Goal: Task Accomplishment & Management: Complete application form

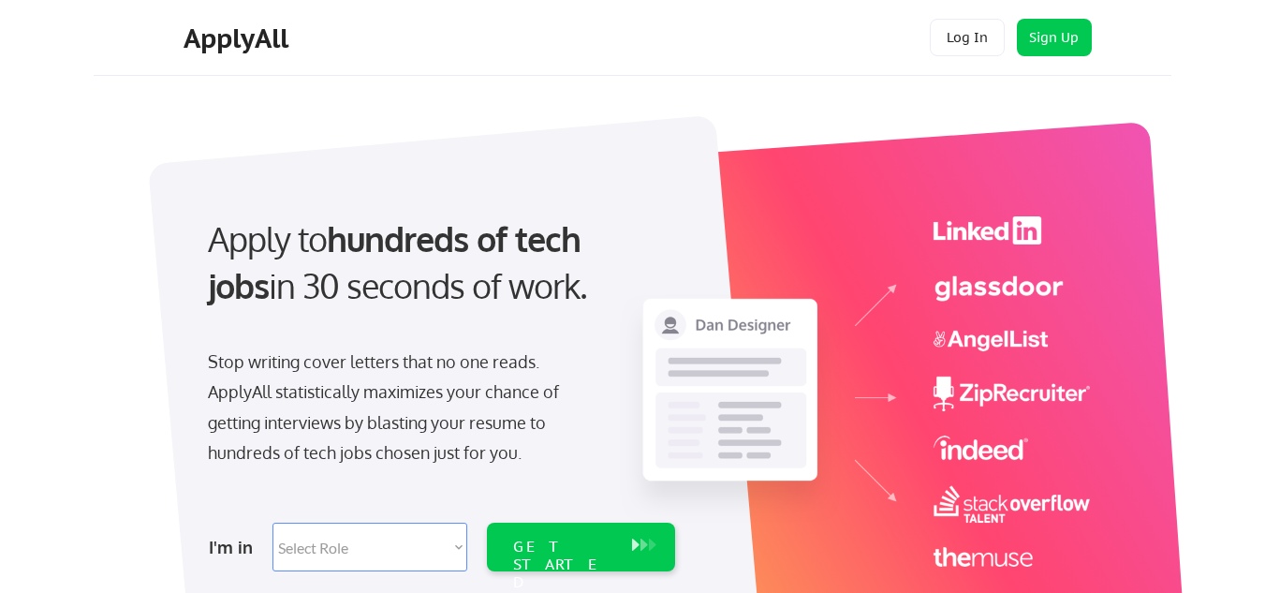
scroll to position [41, 0]
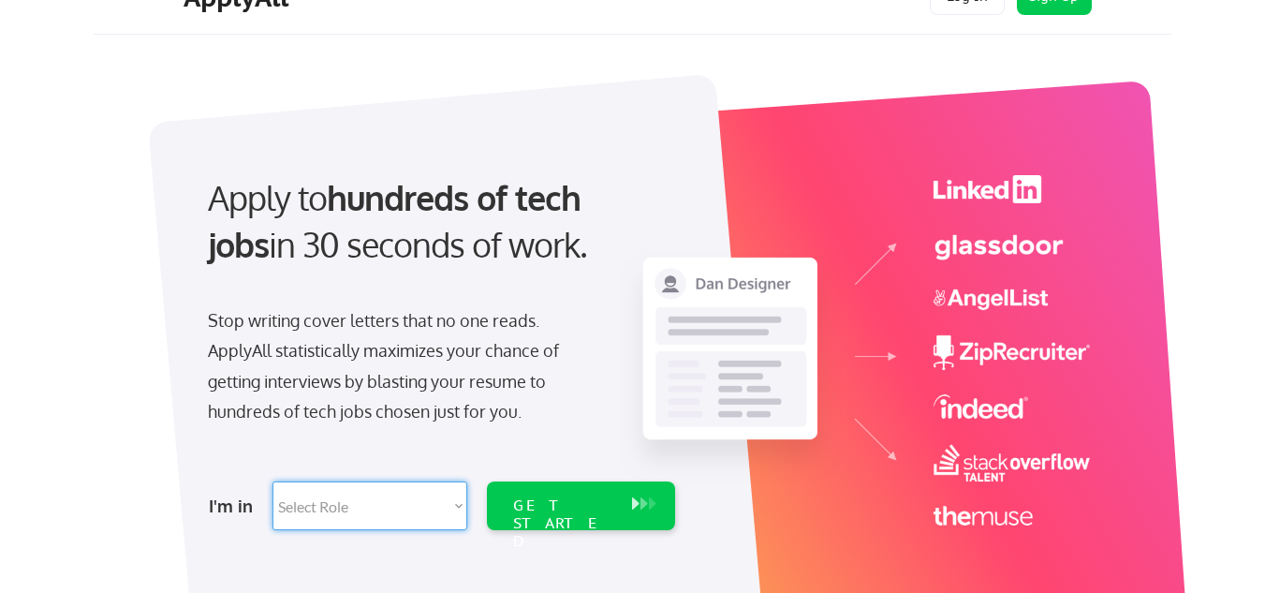
click at [433, 493] on select "Select Role Software Engineering Product Management Customer Success Sales UI/U…" at bounding box center [370, 505] width 195 height 49
click at [408, 523] on select "Select Role Software Engineering Product Management Customer Success Sales UI/U…" at bounding box center [370, 505] width 195 height 49
select select ""hr_recruiting""
click at [273, 481] on select "Select Role Software Engineering Product Management Customer Success Sales UI/U…" at bounding box center [370, 505] width 195 height 49
select select ""hr_recruiting""
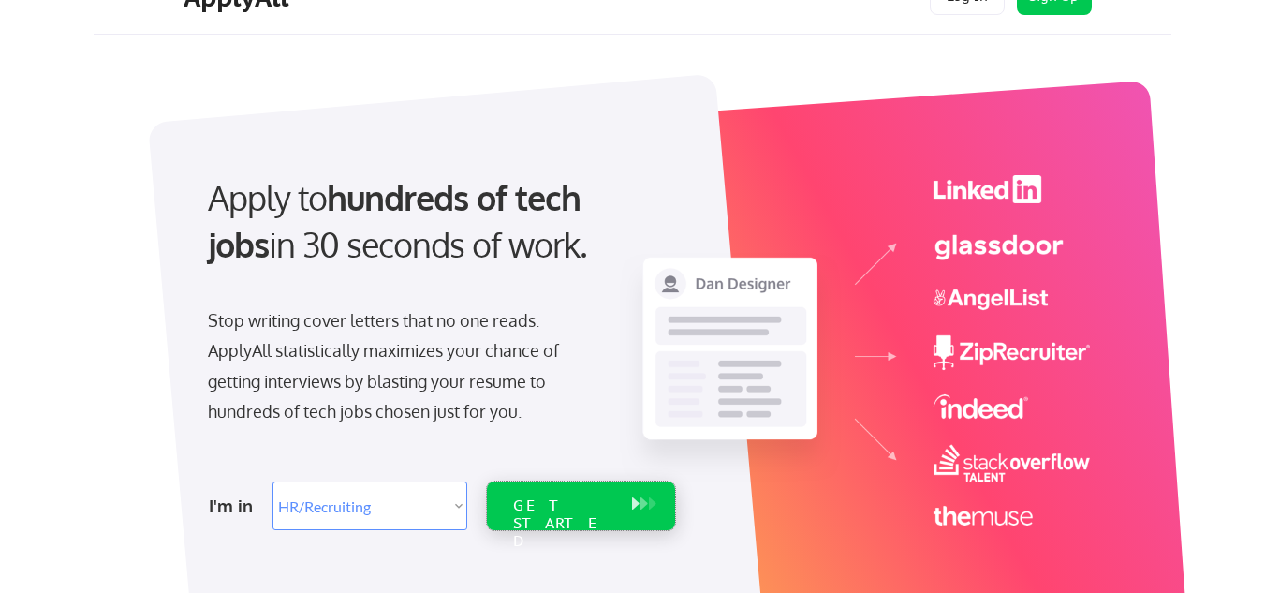
click at [513, 486] on div "GET STARTED" at bounding box center [563, 505] width 119 height 49
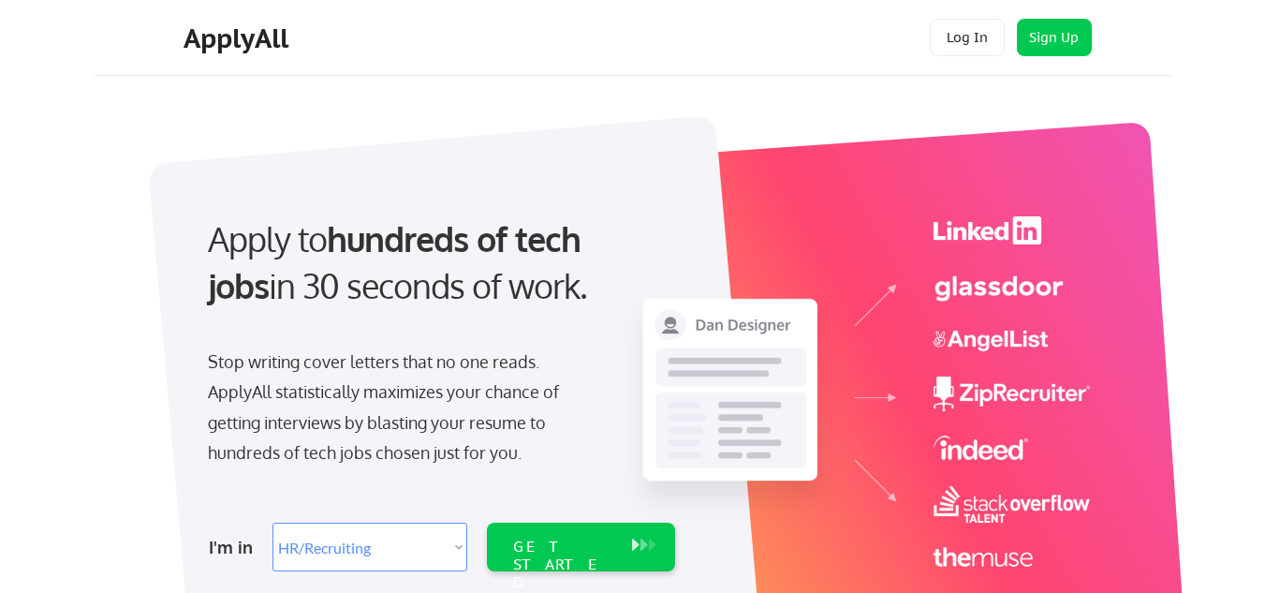
select select ""hr_recruiting""
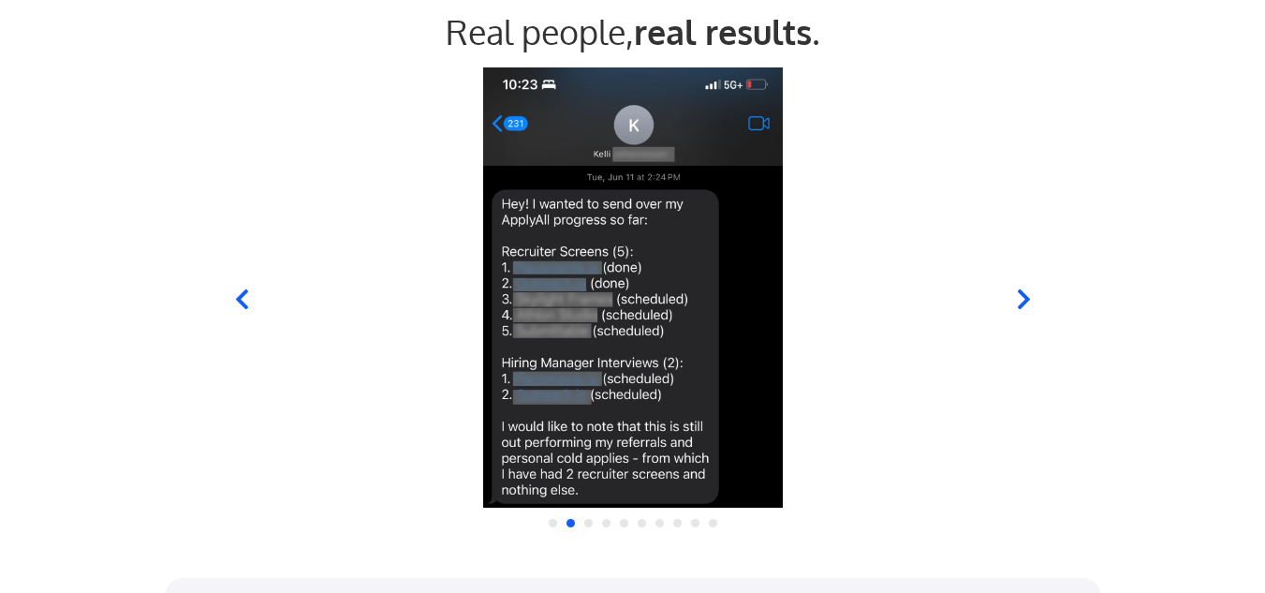
scroll to position [1822, 0]
click at [1021, 290] on icon at bounding box center [1023, 298] width 12 height 20
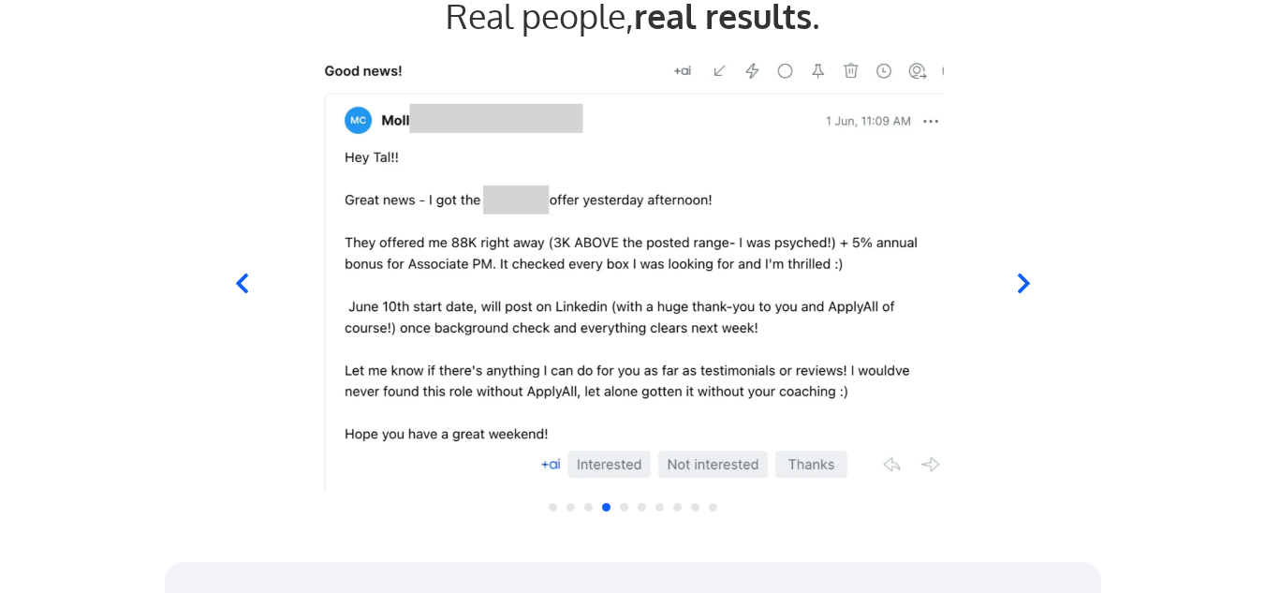
scroll to position [1838, 0]
click at [1030, 286] on icon at bounding box center [1023, 282] width 23 height 23
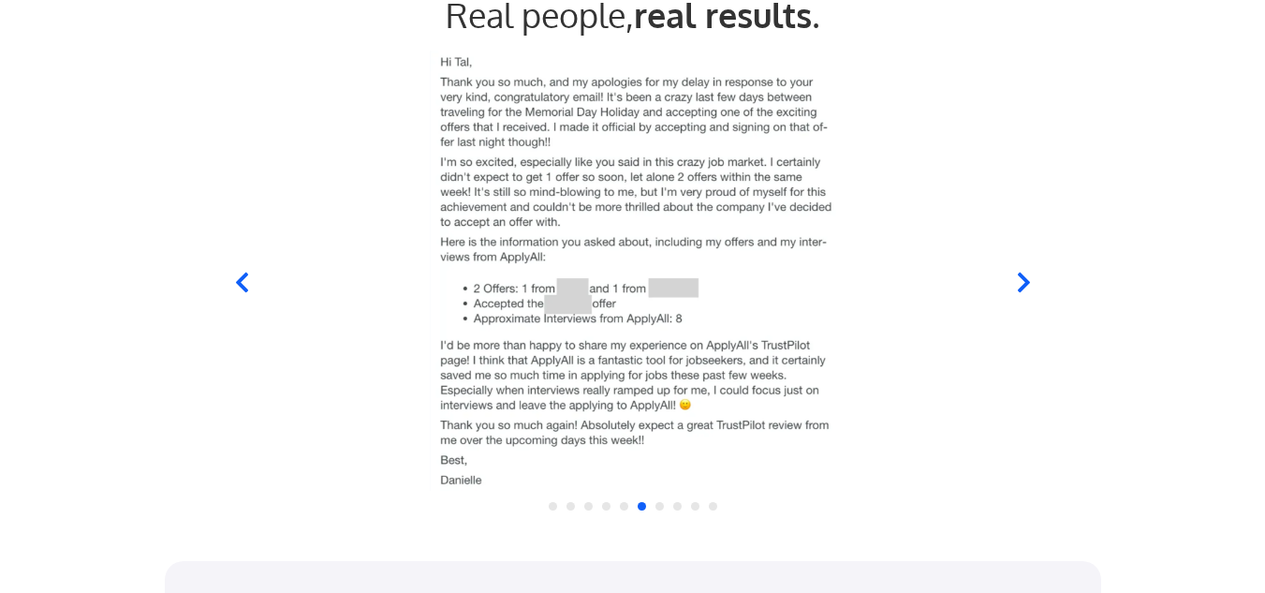
click at [244, 282] on icon at bounding box center [240, 282] width 23 height 23
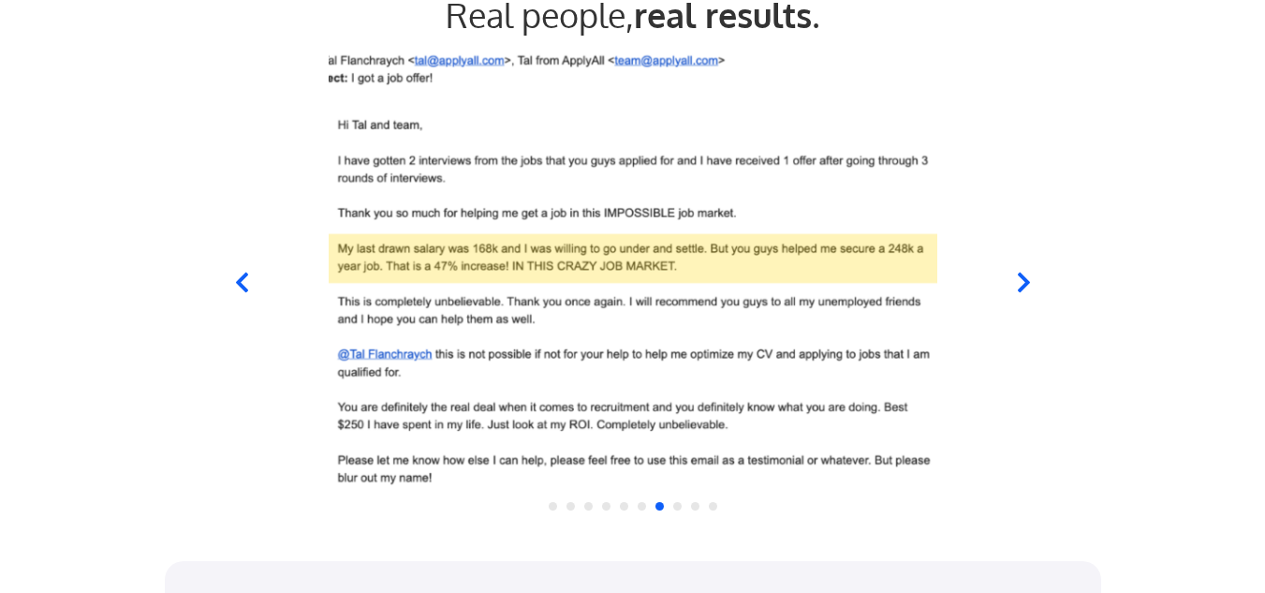
click at [243, 294] on div at bounding box center [632, 271] width 922 height 440
click at [242, 283] on icon at bounding box center [240, 282] width 23 height 23
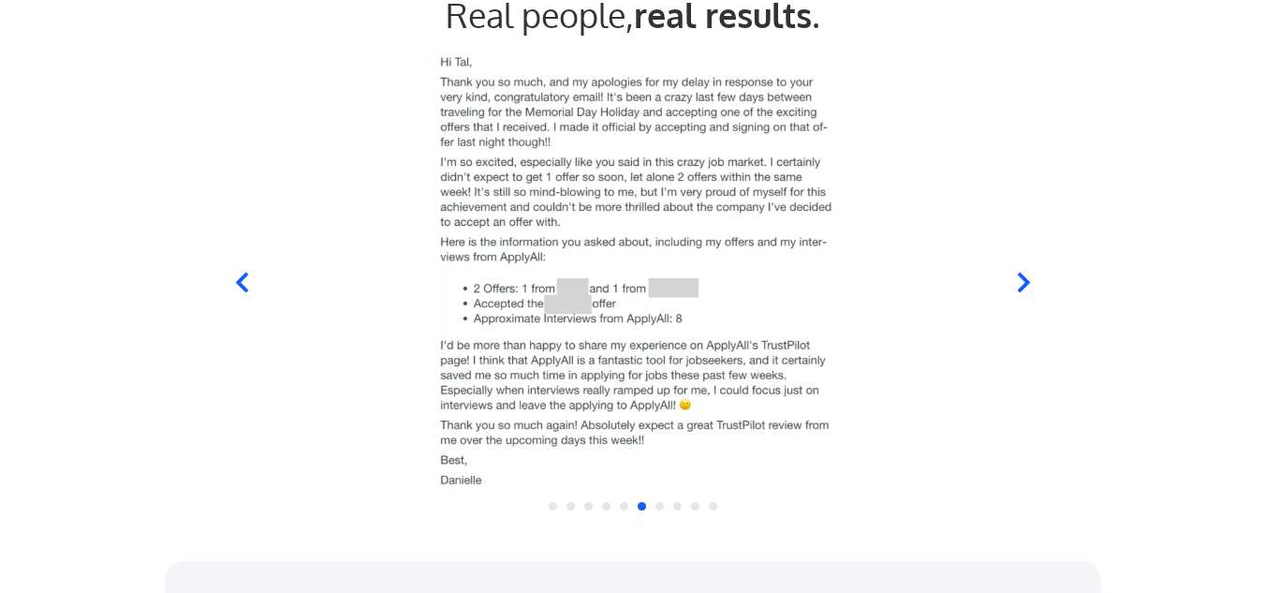
click at [242, 283] on icon at bounding box center [240, 282] width 23 height 23
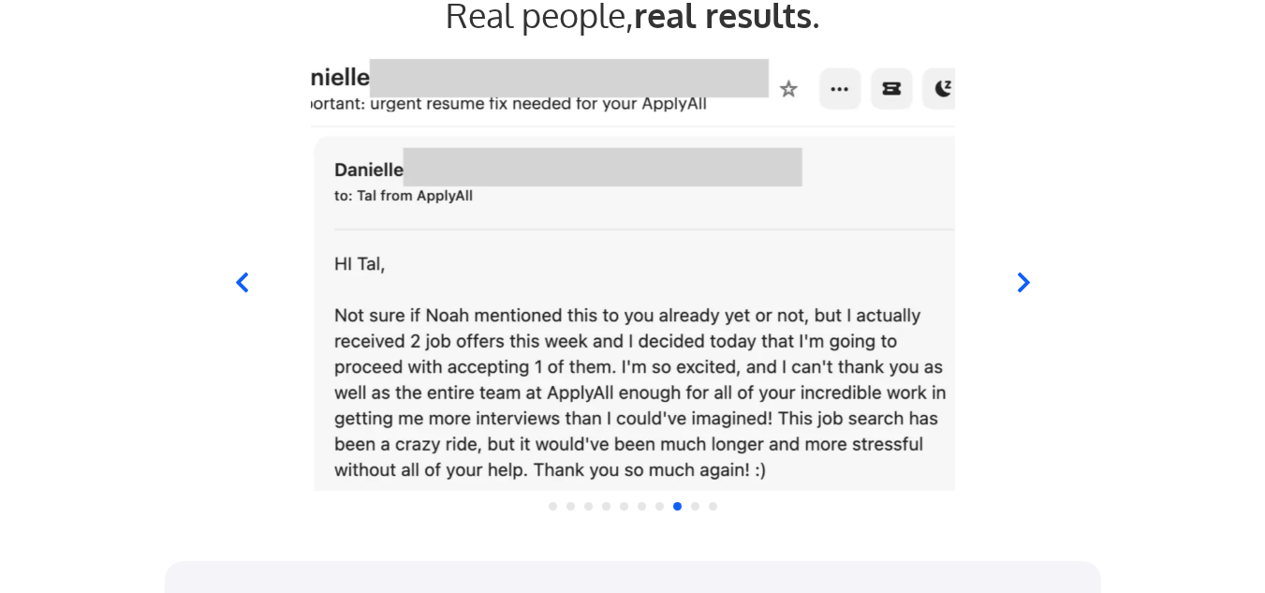
click at [241, 276] on icon at bounding box center [241, 283] width 12 height 20
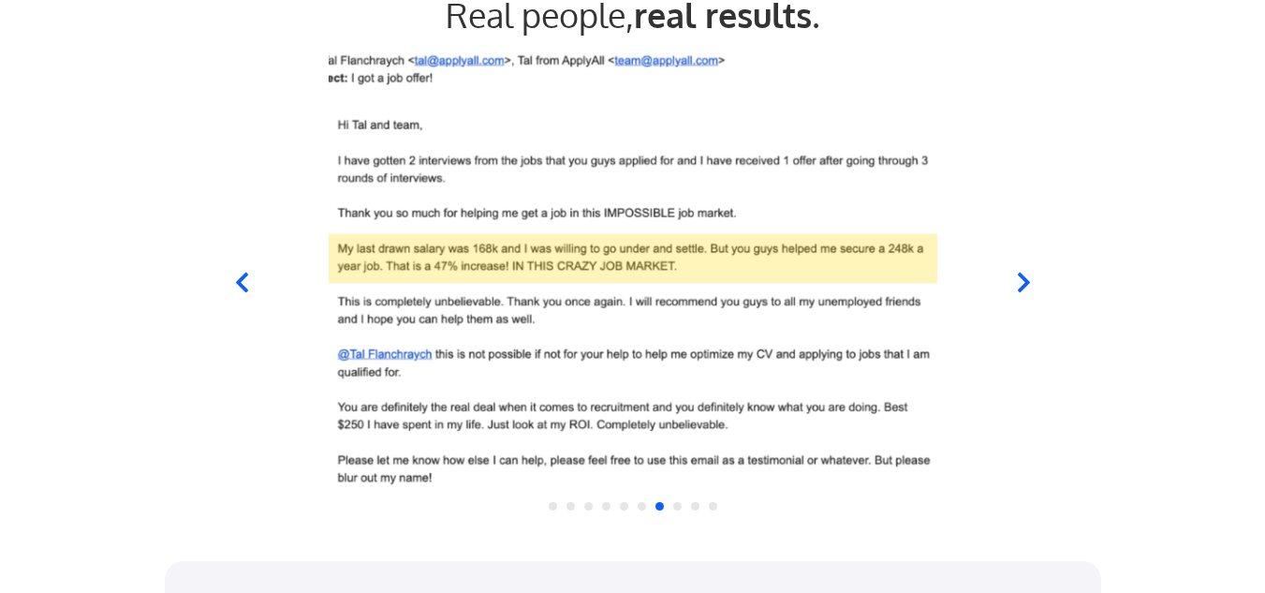
click at [241, 276] on icon at bounding box center [241, 283] width 12 height 20
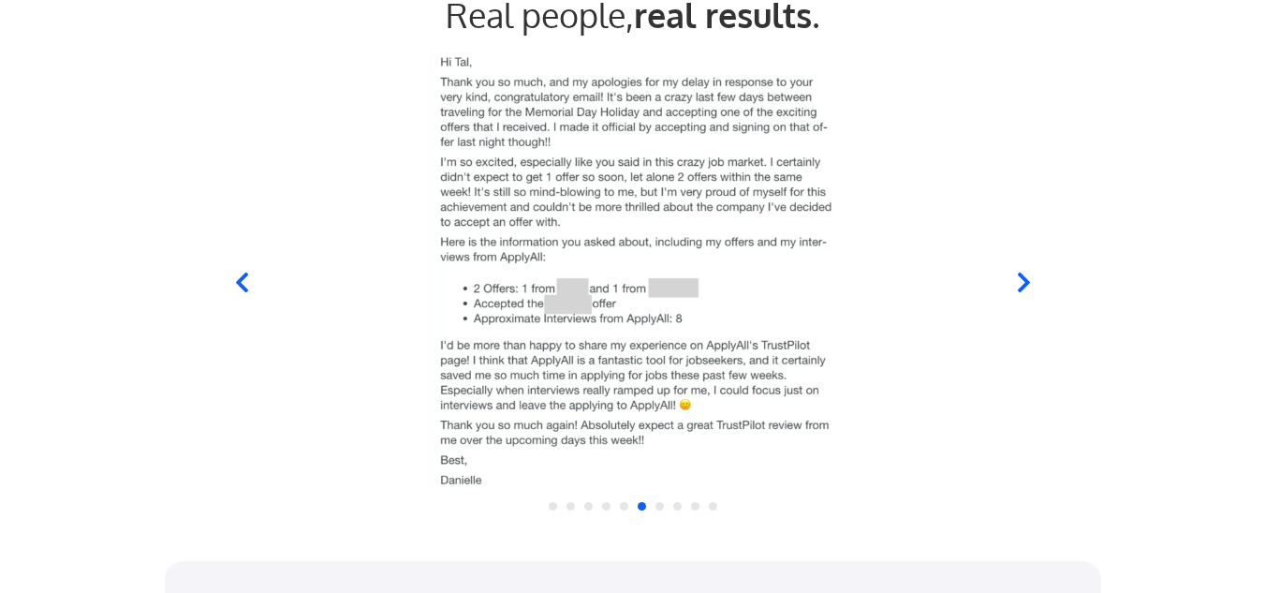
click at [241, 276] on icon at bounding box center [241, 283] width 12 height 20
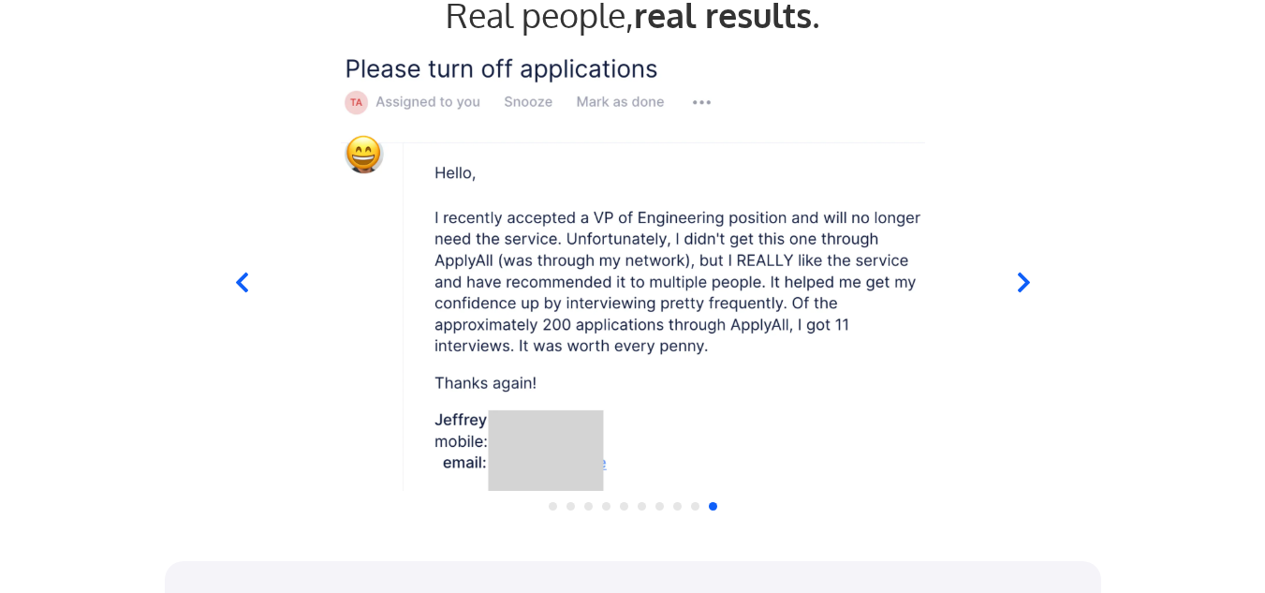
click at [241, 280] on icon at bounding box center [241, 283] width 12 height 20
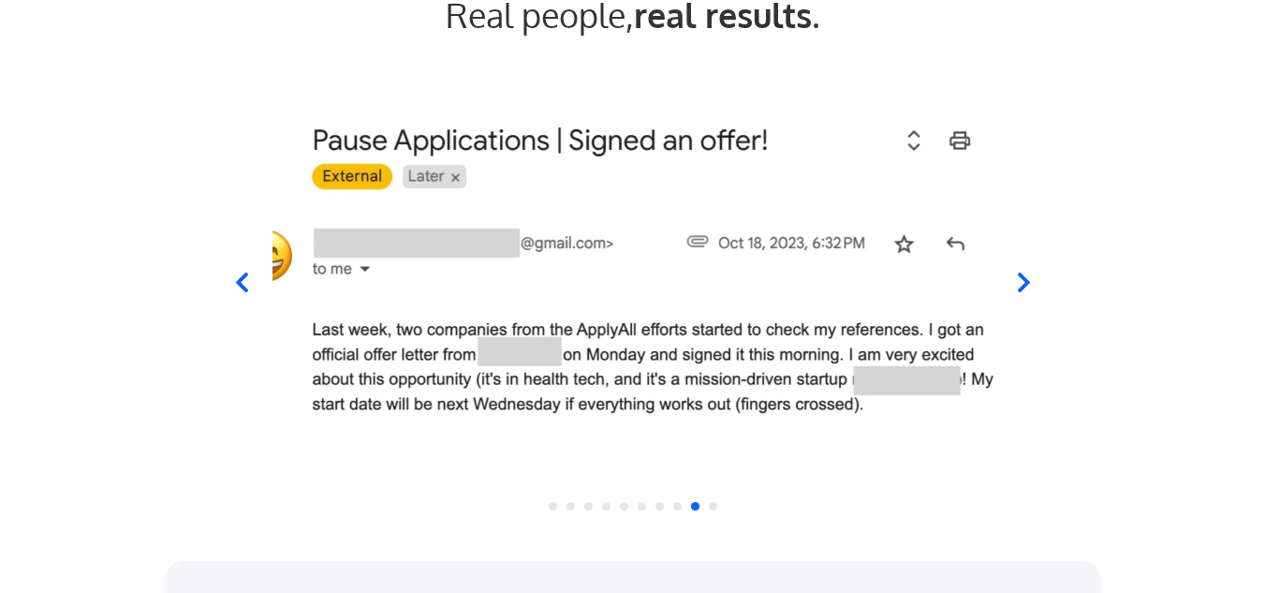
click at [241, 280] on icon at bounding box center [241, 283] width 12 height 20
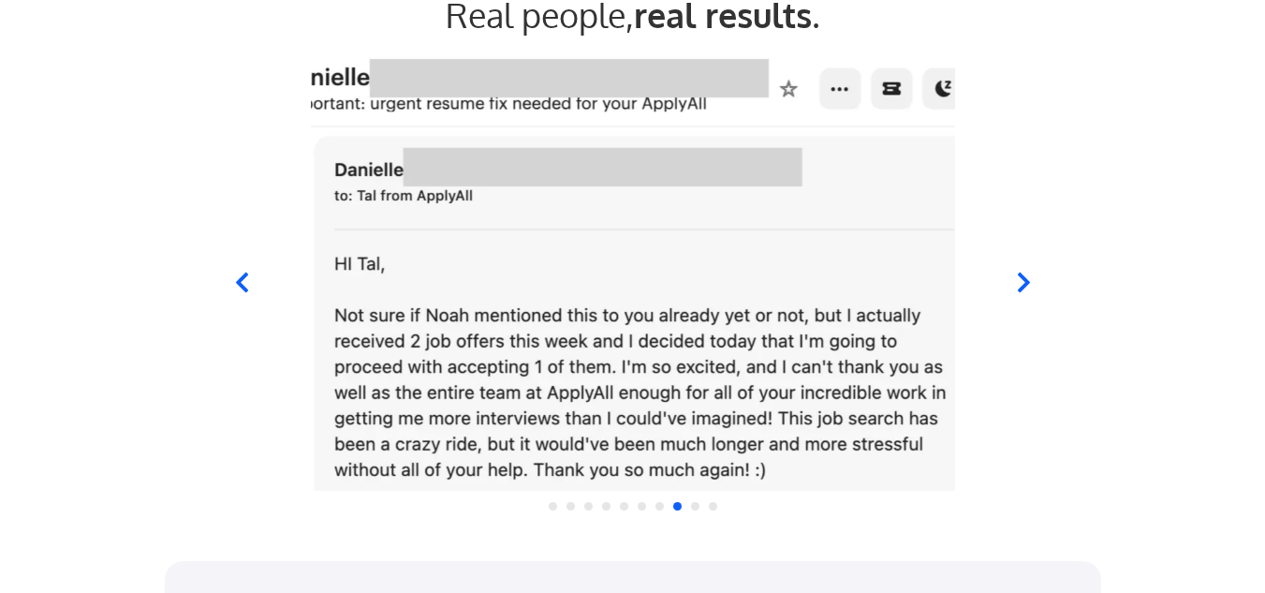
click at [241, 280] on icon at bounding box center [241, 283] width 12 height 20
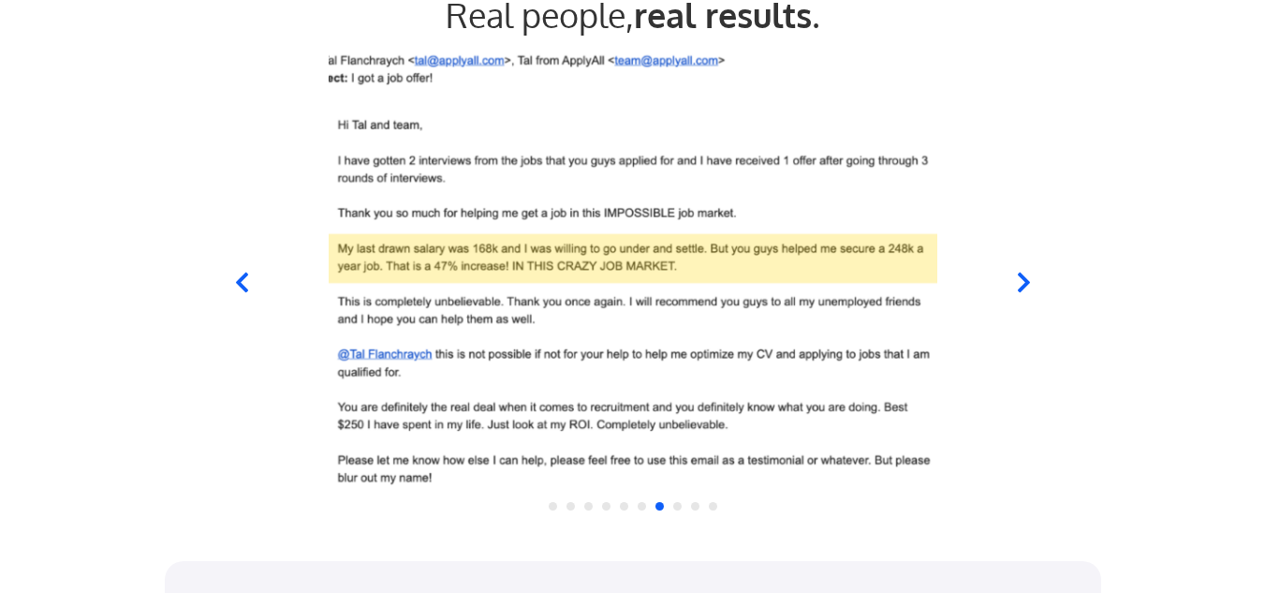
click at [241, 280] on icon at bounding box center [241, 283] width 12 height 20
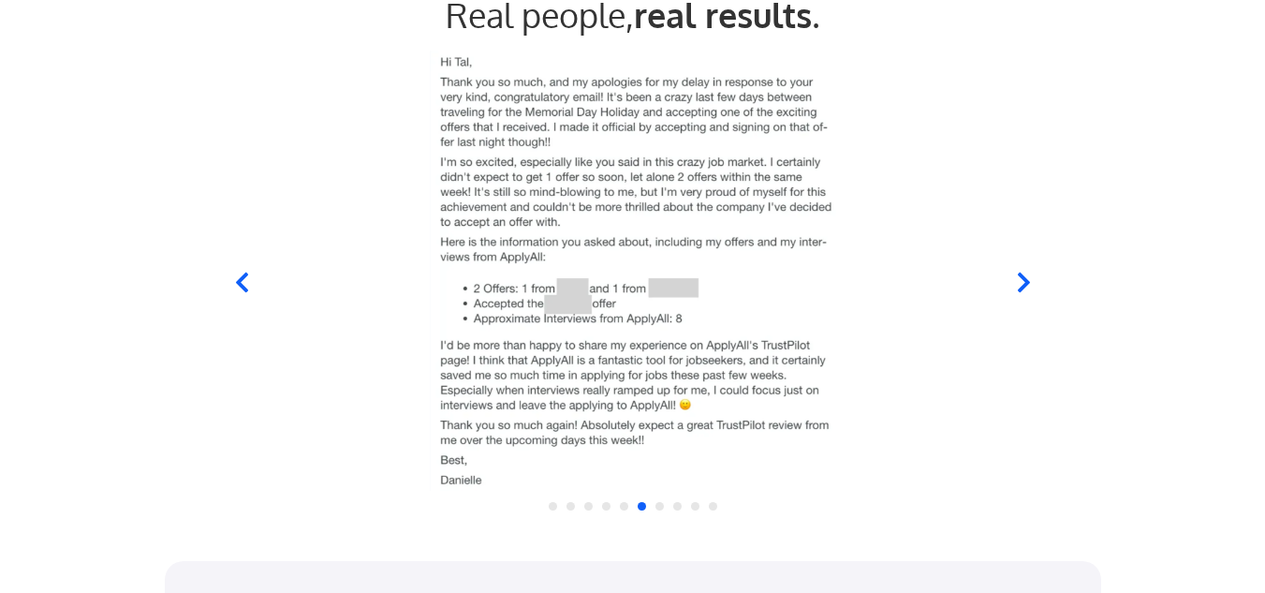
click at [241, 280] on icon at bounding box center [241, 283] width 12 height 20
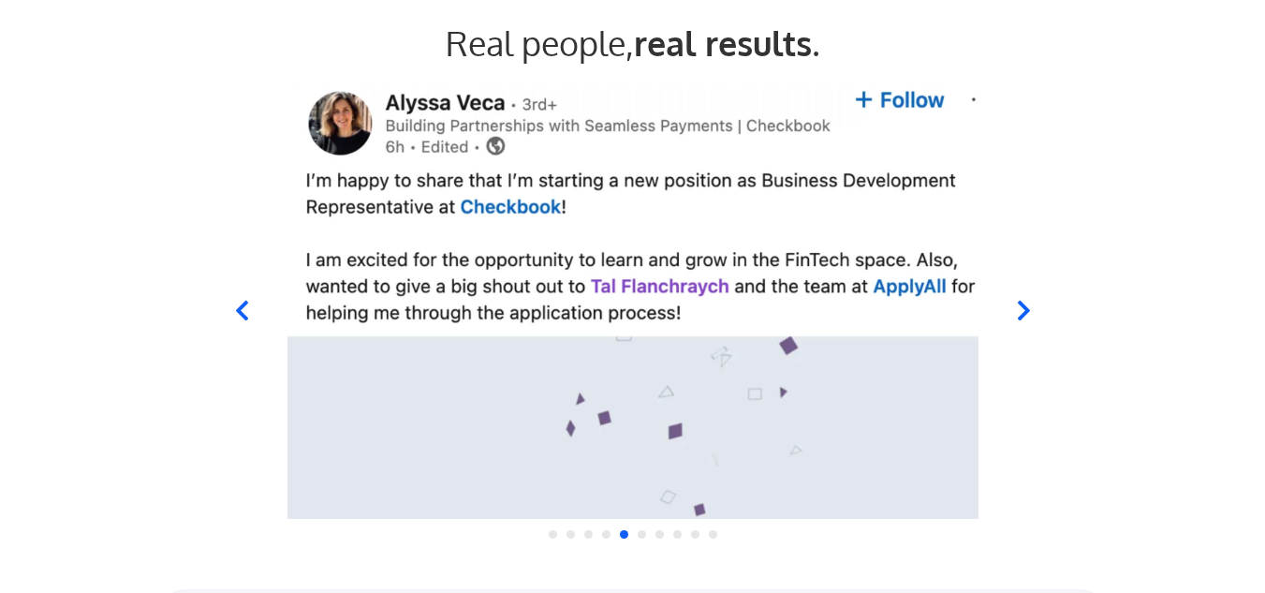
scroll to position [1809, 0]
